Goal: Task Accomplishment & Management: Manage account settings

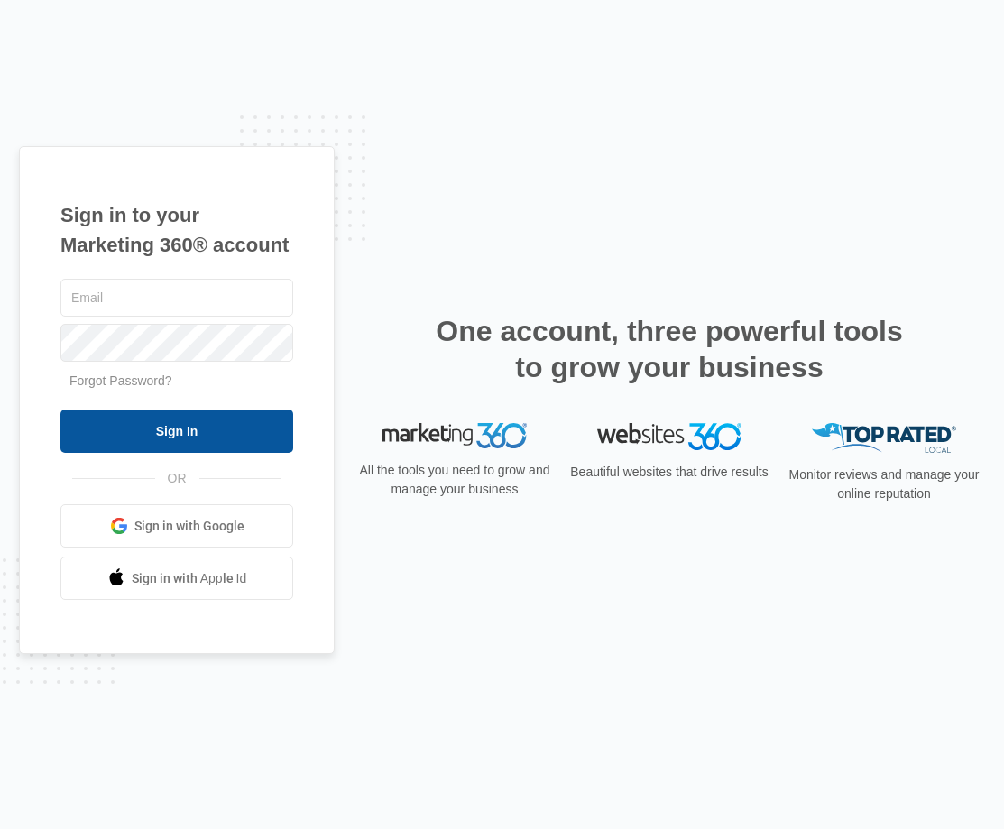
type input "[EMAIL_ADDRESS][DOMAIN_NAME]"
click at [145, 453] on input "Sign In" at bounding box center [176, 431] width 233 height 43
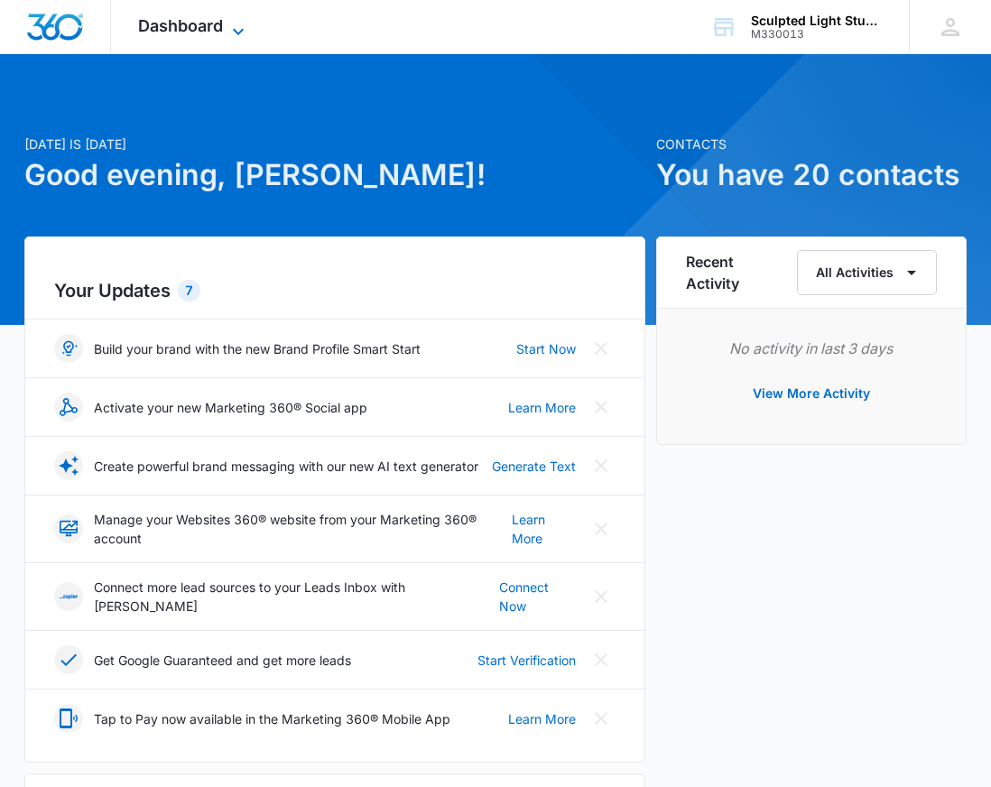
click at [211, 32] on span "Dashboard" at bounding box center [180, 25] width 85 height 19
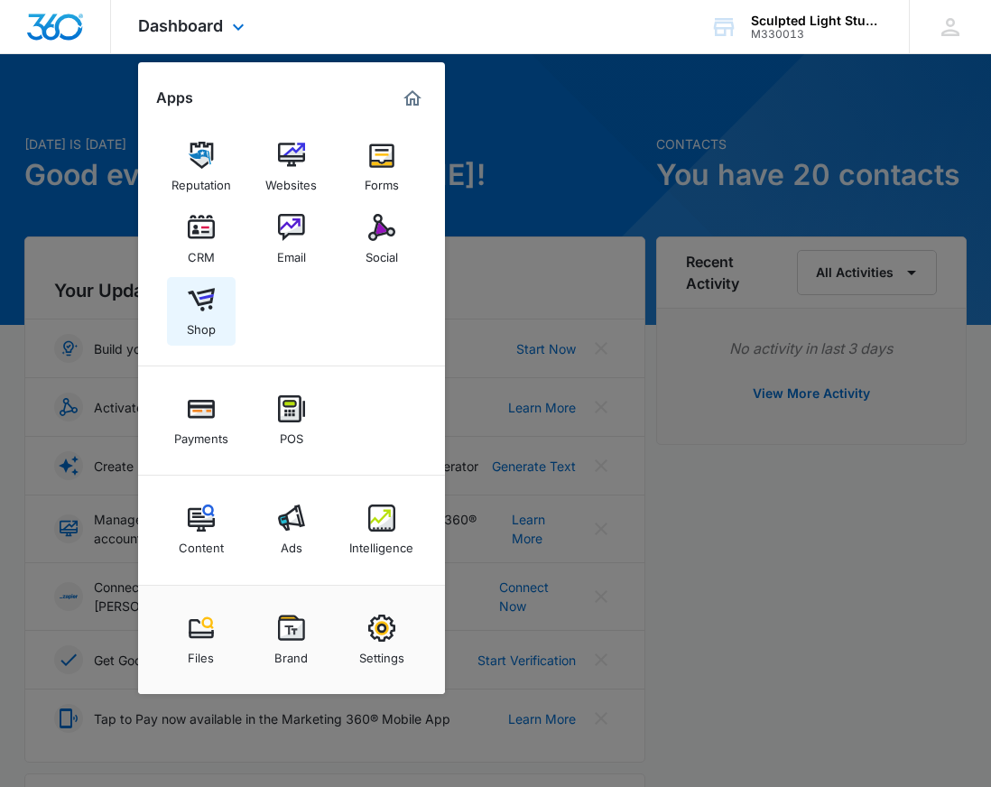
click at [209, 290] on img at bounding box center [201, 299] width 27 height 27
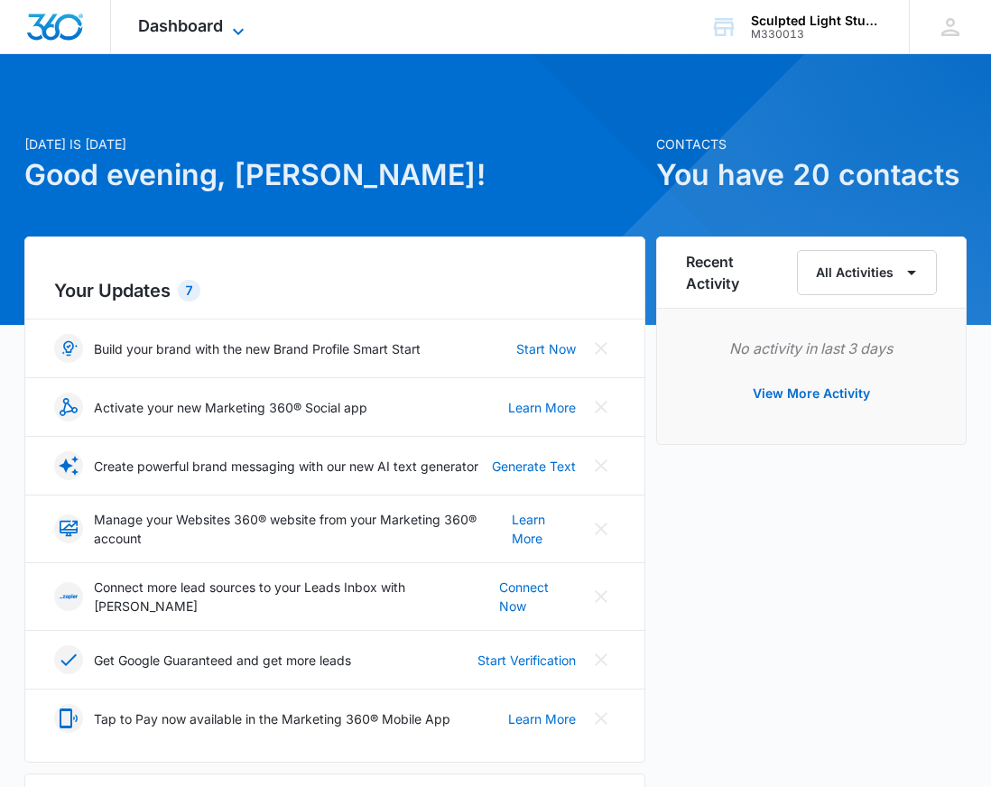
click at [194, 22] on span "Dashboard" at bounding box center [180, 25] width 85 height 19
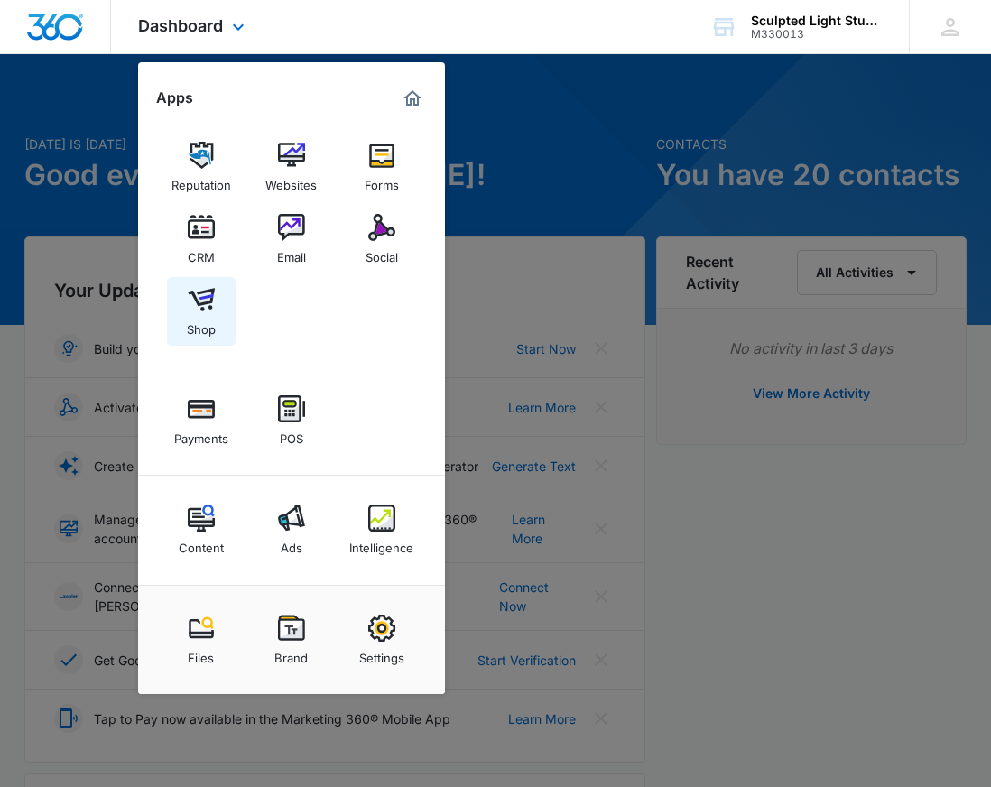
click at [201, 306] on img at bounding box center [201, 299] width 27 height 27
